Goal: Information Seeking & Learning: Learn about a topic

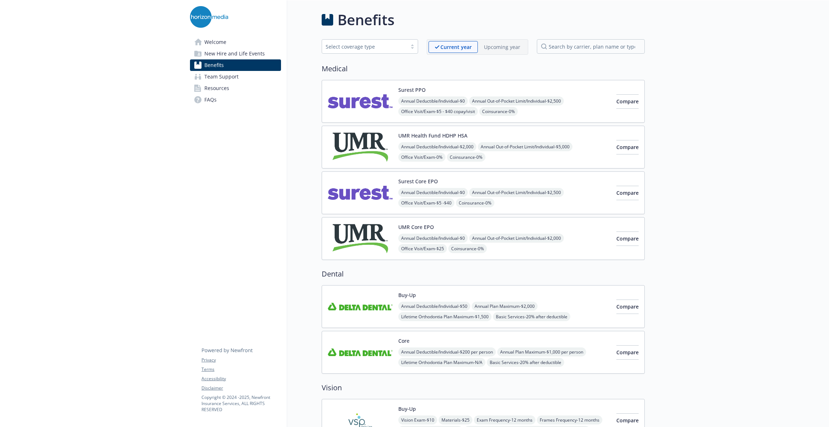
drag, startPoint x: 240, startPoint y: 54, endPoint x: 252, endPoint y: 53, distance: 12.0
click at [241, 54] on span "New Hire and Life Events" at bounding box center [234, 54] width 60 height 12
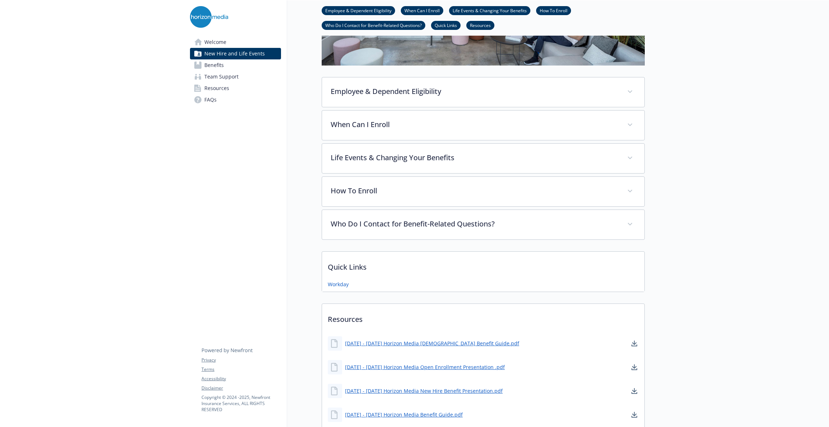
scroll to position [197, 0]
drag, startPoint x: 220, startPoint y: 60, endPoint x: 243, endPoint y: 56, distance: 24.2
click at [220, 60] on span "Benefits" at bounding box center [213, 65] width 19 height 12
